Goal: Use online tool/utility: Utilize a website feature to perform a specific function

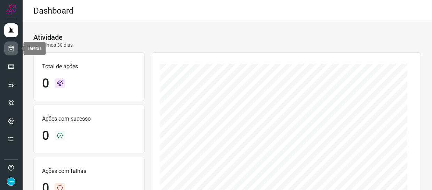
click at [14, 49] on icon at bounding box center [11, 48] width 7 height 7
click at [11, 46] on icon at bounding box center [11, 48] width 7 height 7
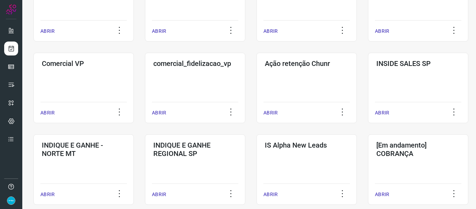
scroll to position [348, 0]
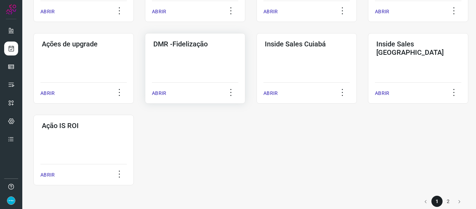
click at [161, 94] on p "ABRIR" at bounding box center [159, 92] width 14 height 7
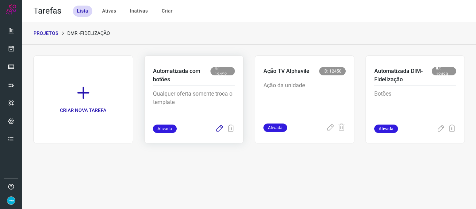
click at [219, 127] on icon at bounding box center [219, 128] width 8 height 8
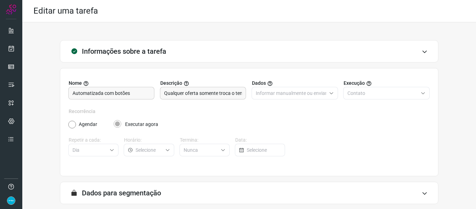
scroll to position [63, 0]
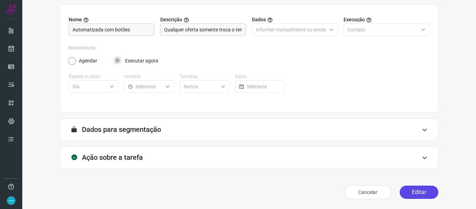
click at [417, 187] on button "Editar" at bounding box center [418, 191] width 39 height 13
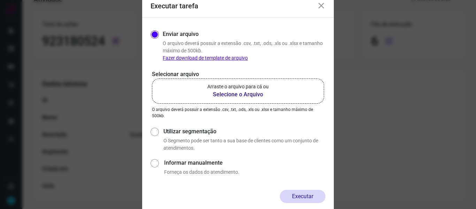
click at [239, 95] on b "Selecione o Arquivo" at bounding box center [237, 94] width 61 height 8
click at [0, 0] on input "Arraste o arquivo para cá ou Selecione o Arquivo" at bounding box center [0, 0] width 0 height 0
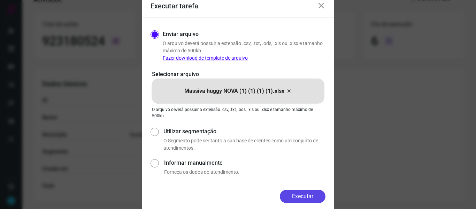
click at [313, 198] on button "Executar" at bounding box center [303, 195] width 46 height 13
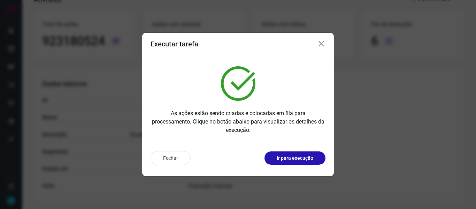
click at [320, 48] on div "Executar tarefa" at bounding box center [238, 44] width 192 height 22
click at [321, 42] on icon at bounding box center [321, 44] width 8 height 8
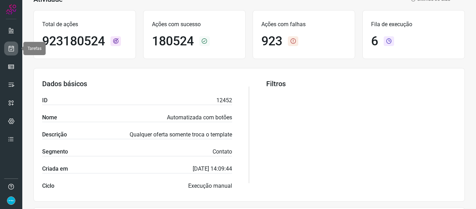
click at [9, 50] on icon at bounding box center [11, 48] width 7 height 7
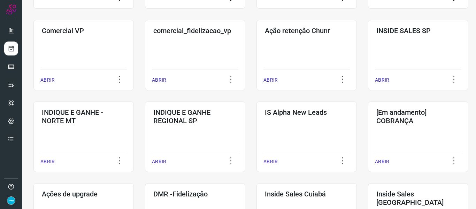
scroll to position [359, 0]
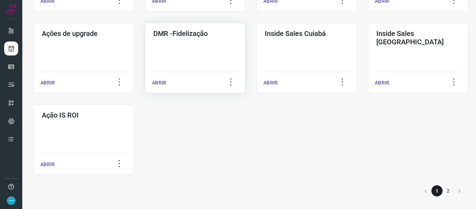
click at [163, 80] on p "ABRIR" at bounding box center [159, 82] width 14 height 7
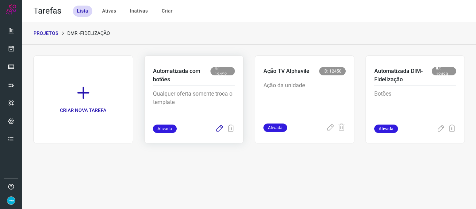
click at [220, 130] on icon at bounding box center [219, 128] width 8 height 8
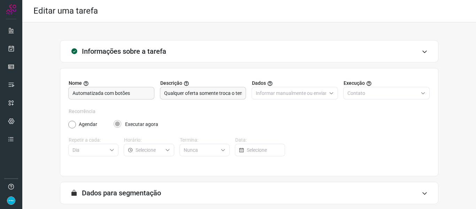
scroll to position [63, 0]
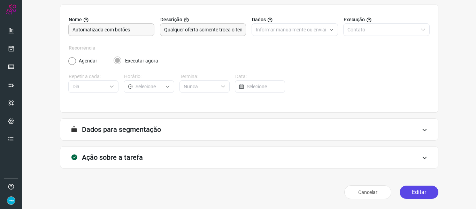
click at [417, 187] on button "Editar" at bounding box center [418, 191] width 39 height 13
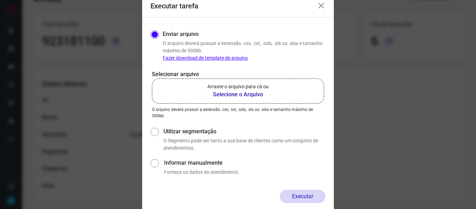
click at [225, 97] on b "Selecione o Arquivo" at bounding box center [237, 94] width 61 height 8
click at [0, 0] on input "Arraste o arquivo para cá ou Selecione o Arquivo" at bounding box center [0, 0] width 0 height 0
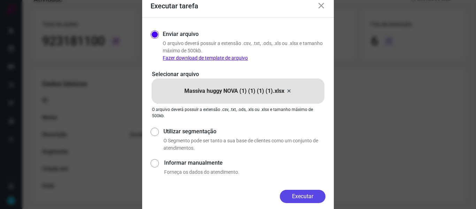
click at [307, 194] on button "Executar" at bounding box center [303, 195] width 46 height 13
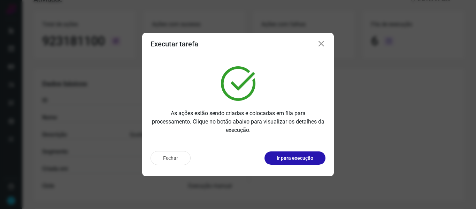
click at [319, 45] on icon at bounding box center [321, 44] width 8 height 8
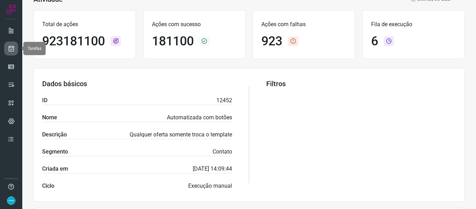
click at [13, 51] on icon at bounding box center [11, 48] width 7 height 7
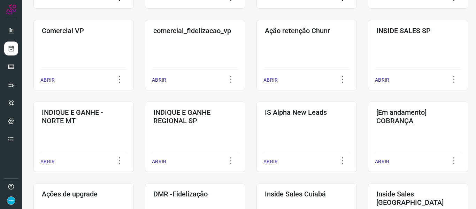
scroll to position [359, 0]
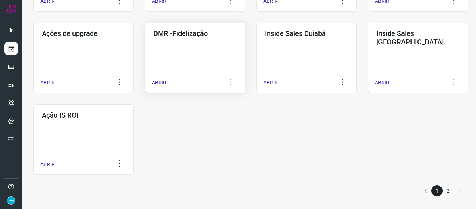
click at [158, 83] on p "ABRIR" at bounding box center [159, 82] width 14 height 7
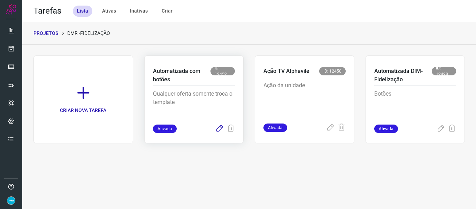
click at [218, 127] on icon at bounding box center [219, 128] width 8 height 8
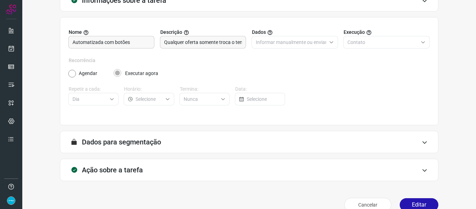
scroll to position [63, 0]
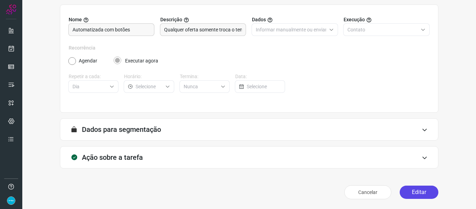
click at [422, 193] on button "Editar" at bounding box center [418, 191] width 39 height 13
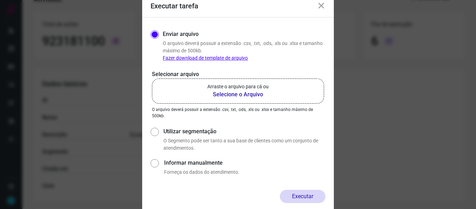
click at [250, 99] on label "Arraste o arquivo para cá ou Selecione o Arquivo" at bounding box center [238, 90] width 172 height 25
click at [0, 0] on input "Arraste o arquivo para cá ou Selecione o Arquivo" at bounding box center [0, 0] width 0 height 0
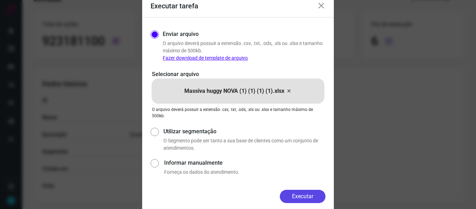
click at [299, 195] on button "Executar" at bounding box center [303, 195] width 46 height 13
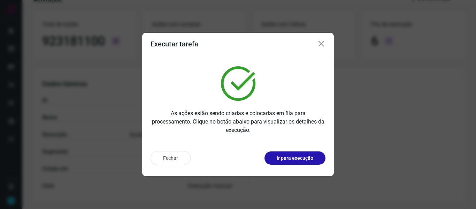
click at [322, 44] on icon at bounding box center [321, 44] width 8 height 8
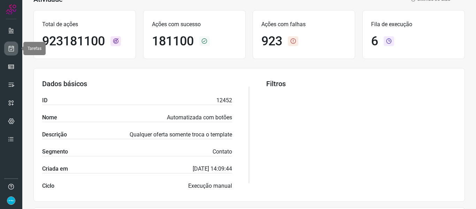
click at [7, 51] on link at bounding box center [11, 48] width 14 height 14
